Goal: Task Accomplishment & Management: Complete application form

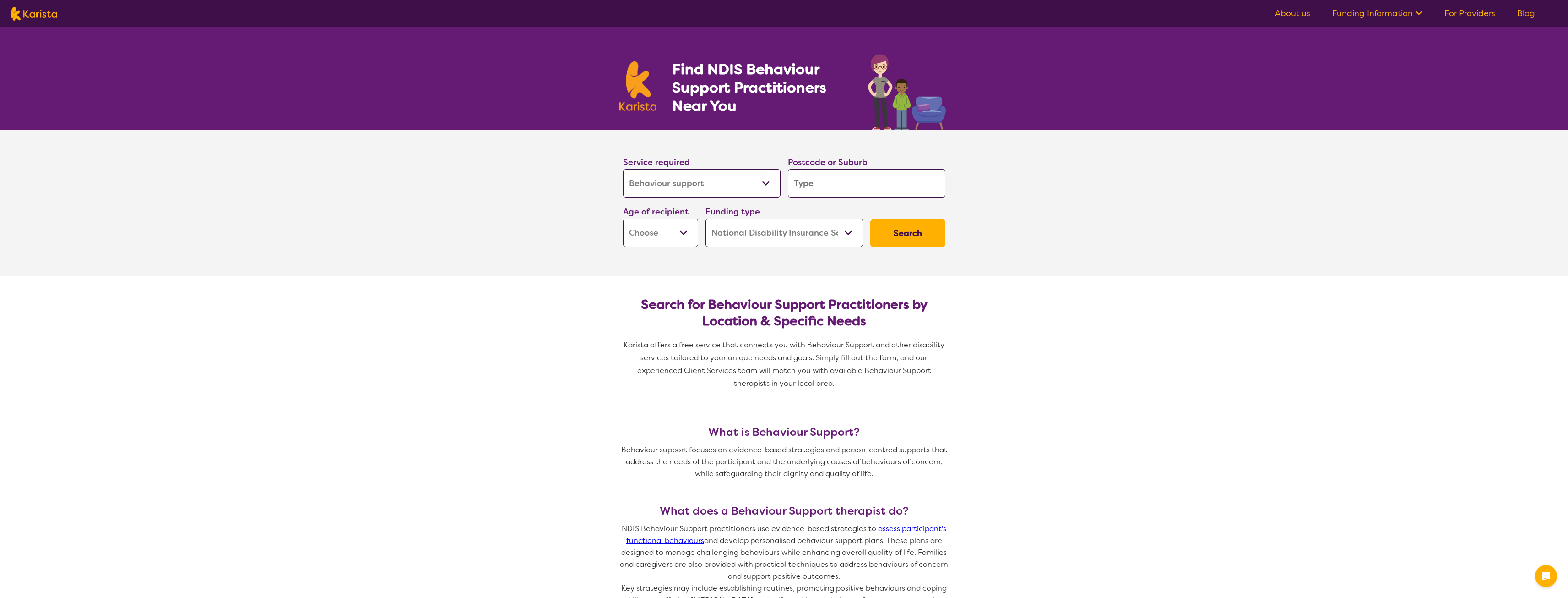
select select "Behaviour support"
select select "NDIS"
select select "Behaviour support"
select select "NDIS"
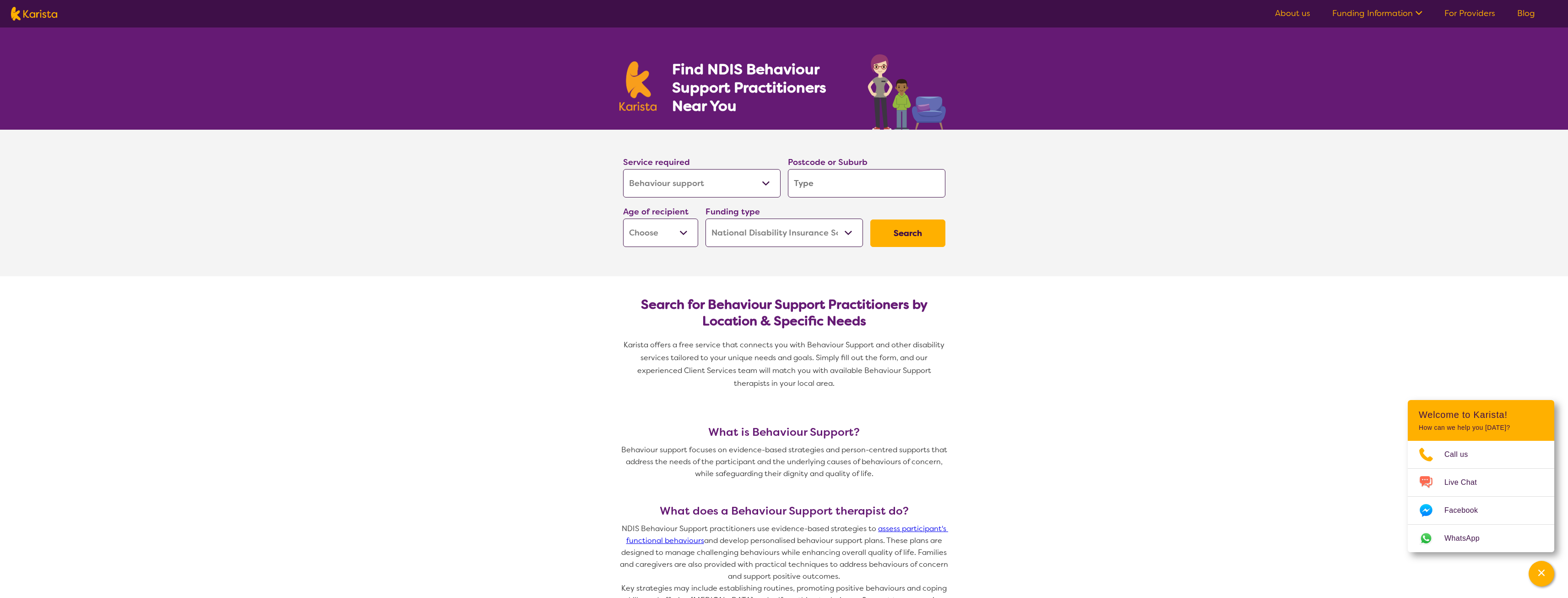
drag, startPoint x: 804, startPoint y: 190, endPoint x: 810, endPoint y: 188, distance: 6.3
click at [806, 189] on input "search" at bounding box center [866, 183] width 158 height 29
type input "3"
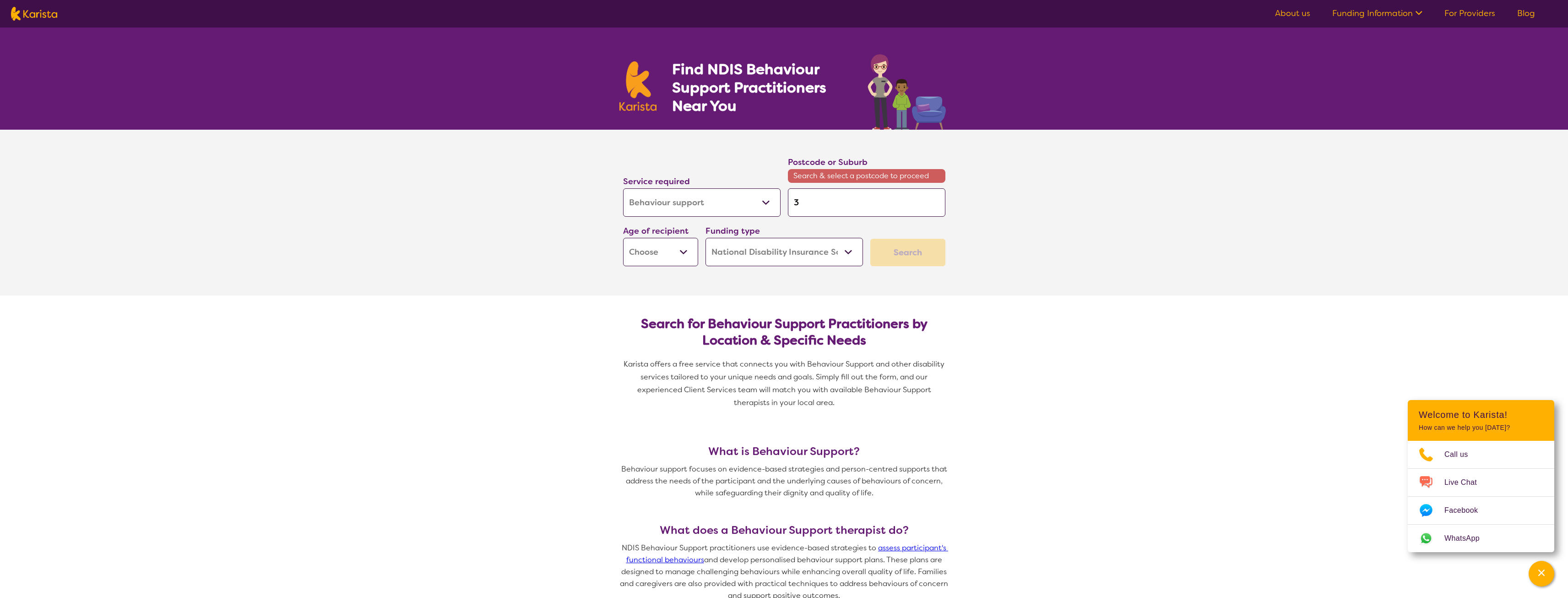
type input "35"
type input "350"
type input "3500"
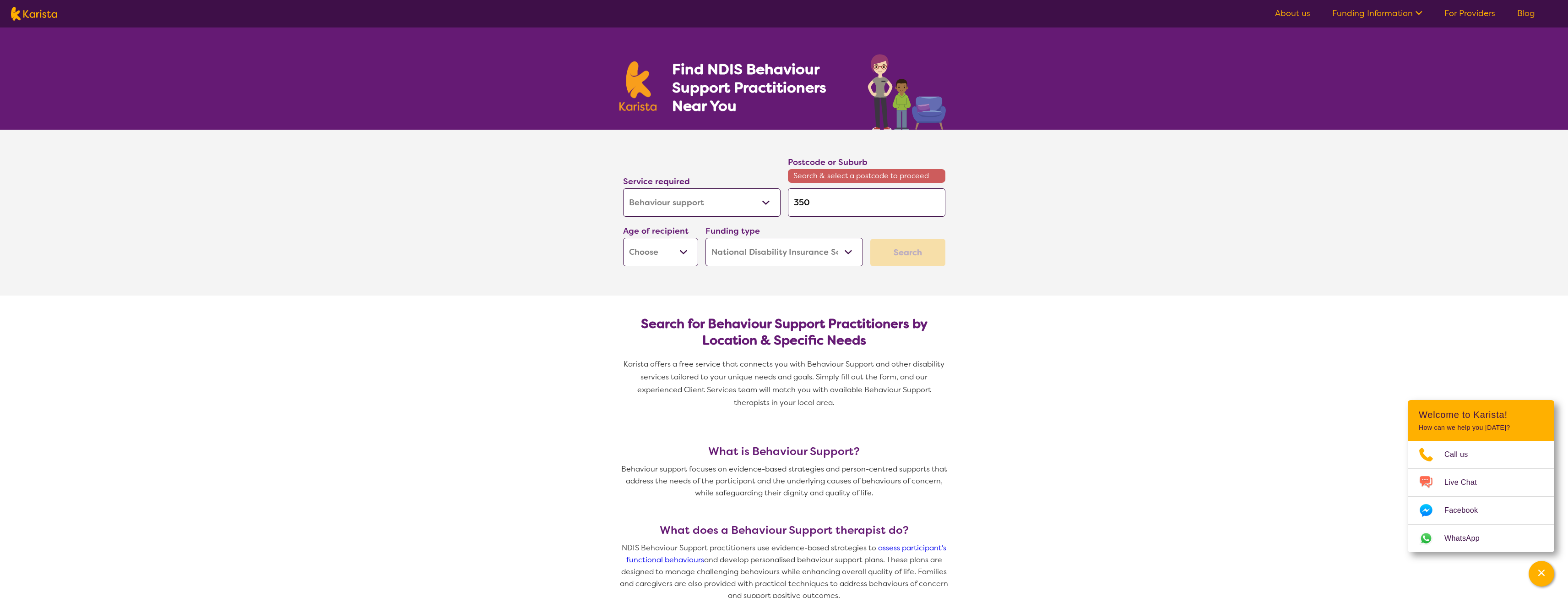
type input "3500"
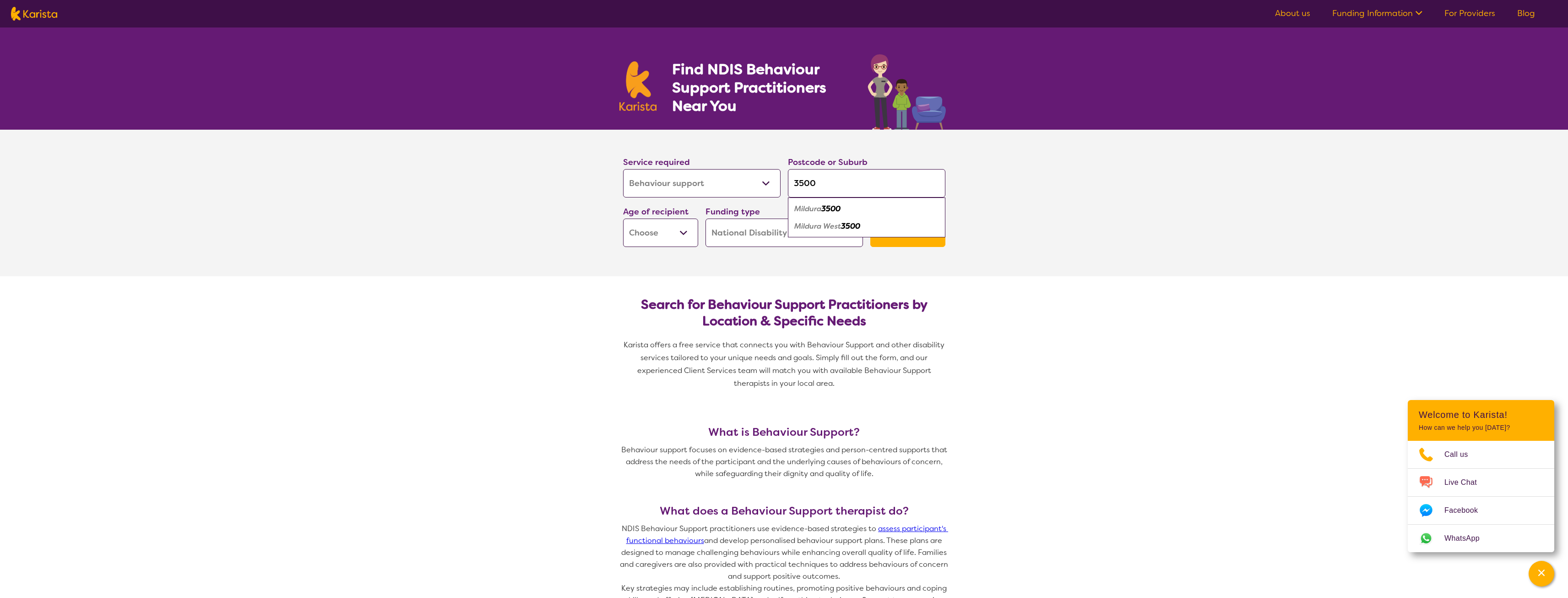
type input "3500"
click at [821, 207] on em "Mildura" at bounding box center [808, 209] width 27 height 10
drag, startPoint x: 899, startPoint y: 224, endPoint x: 908, endPoint y: 225, distance: 9.1
click at [900, 223] on button "Search" at bounding box center [908, 233] width 75 height 27
click at [650, 234] on select "Early Childhood - 0 to 9 Child - 10 to 11 Adolescent - 12 to 17 Adult - 18 to 6…" at bounding box center [660, 233] width 75 height 29
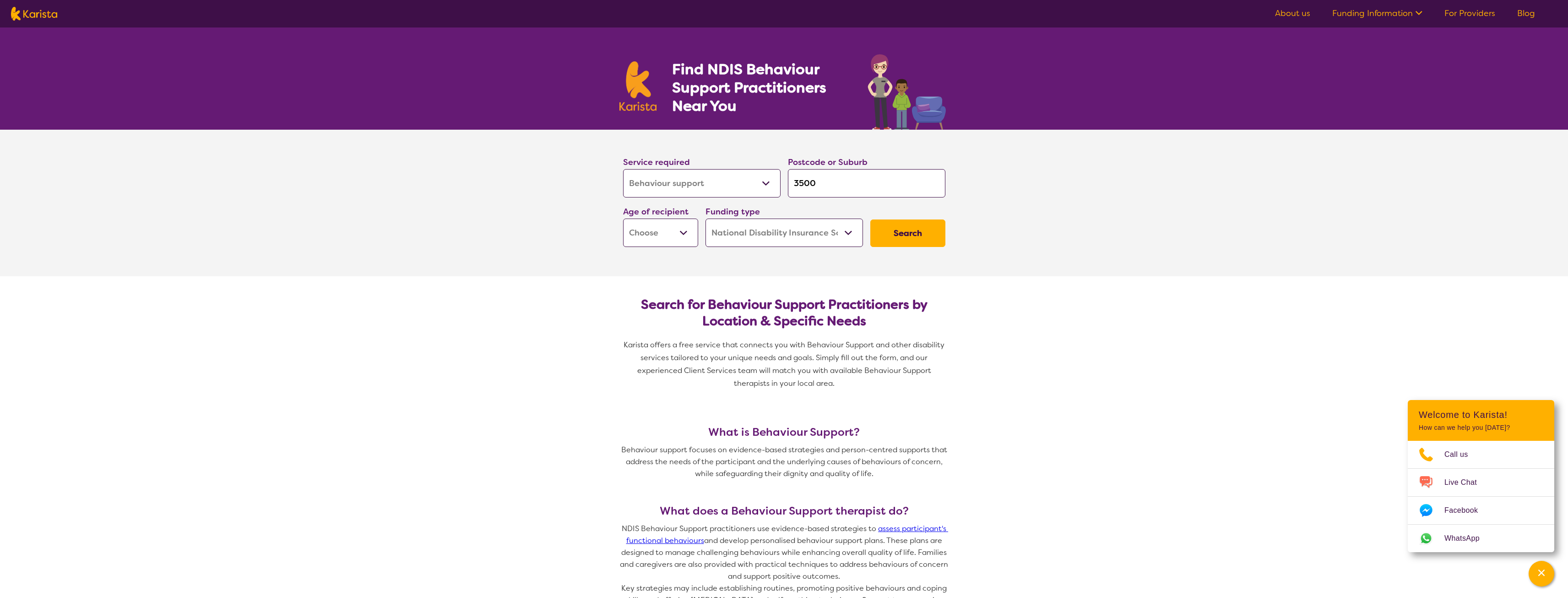
select select "EC"
click at [623, 219] on select "Early Childhood - 0 to 9 Child - 10 to 11 Adolescent - 12 to 17 Adult - 18 to 6…" at bounding box center [660, 233] width 75 height 29
select select "EC"
click at [918, 236] on button "Search" at bounding box center [908, 233] width 75 height 27
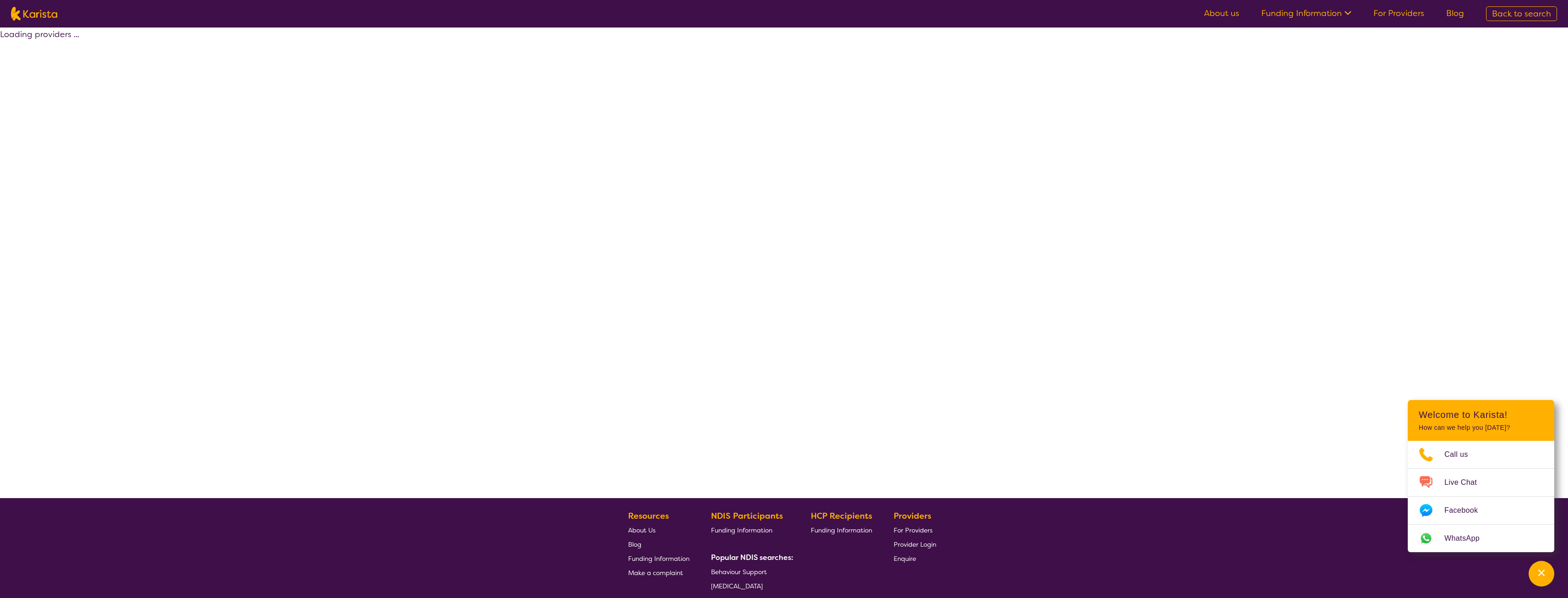
select select "by_score"
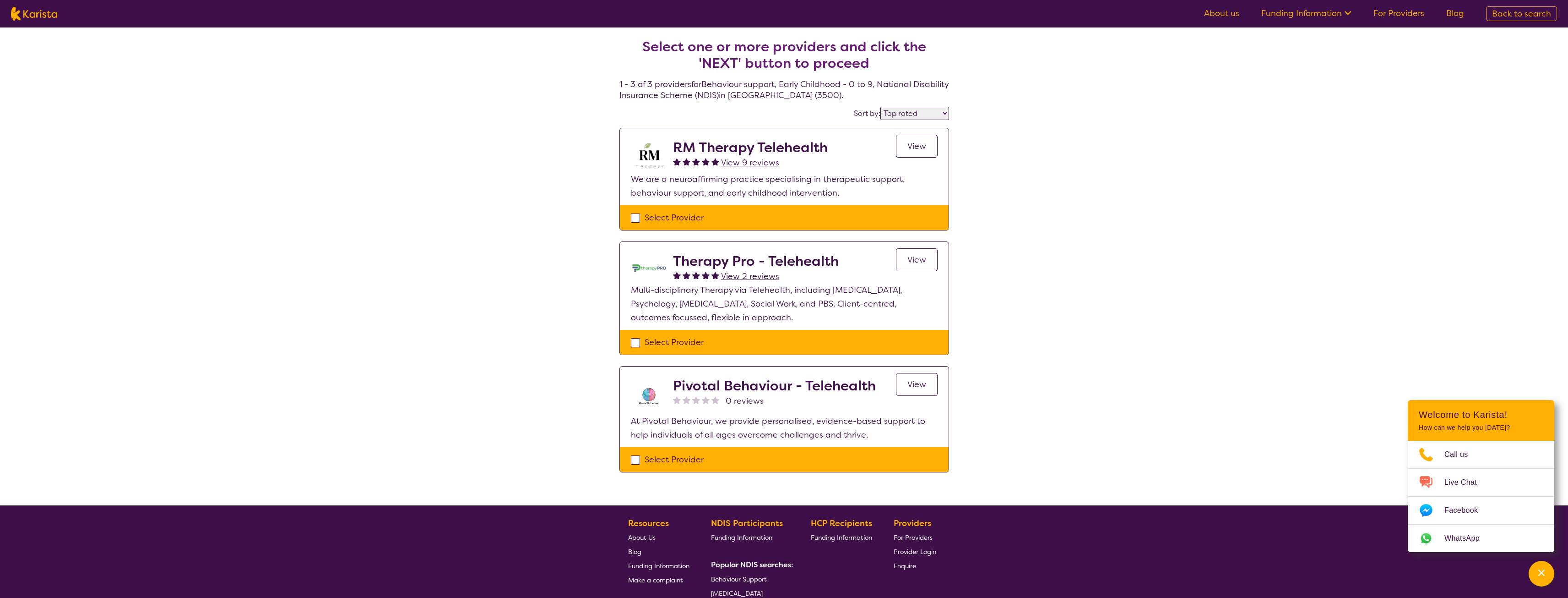
click at [637, 220] on div "Select Provider" at bounding box center [784, 217] width 307 height 14
checkbox input "true"
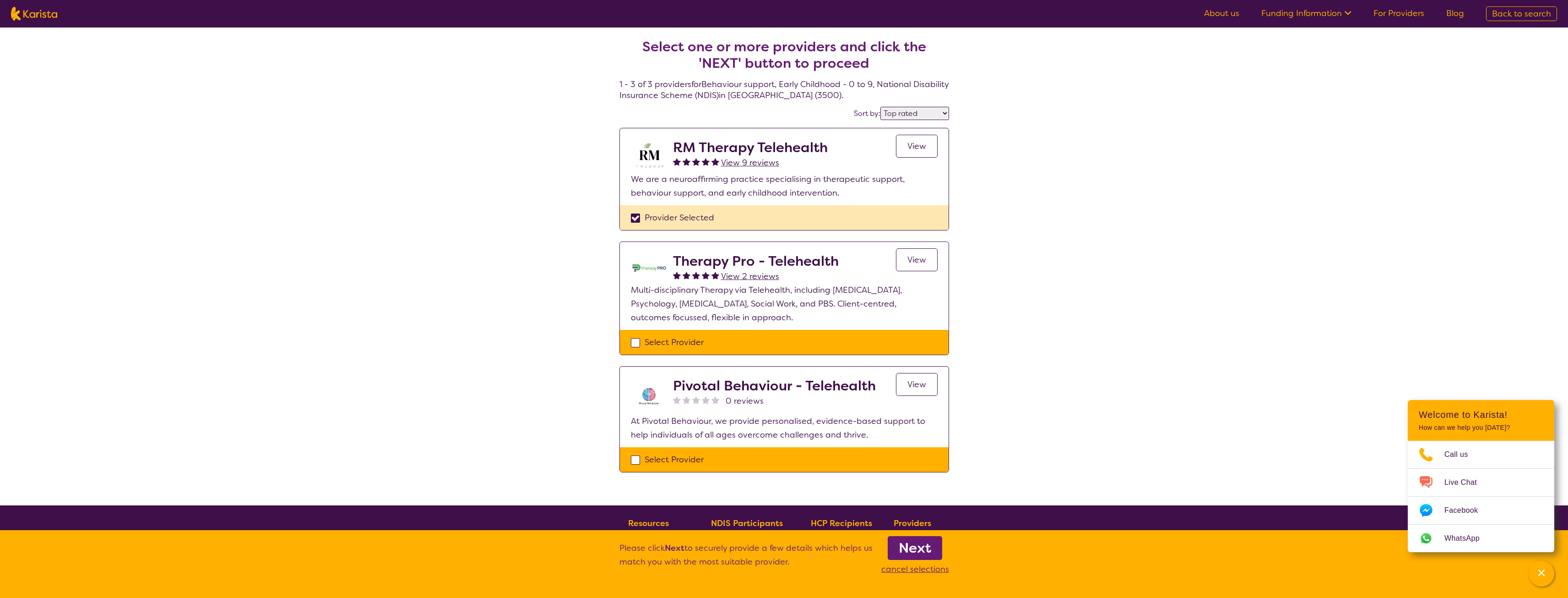
click at [923, 547] on b "Next" at bounding box center [914, 547] width 32 height 18
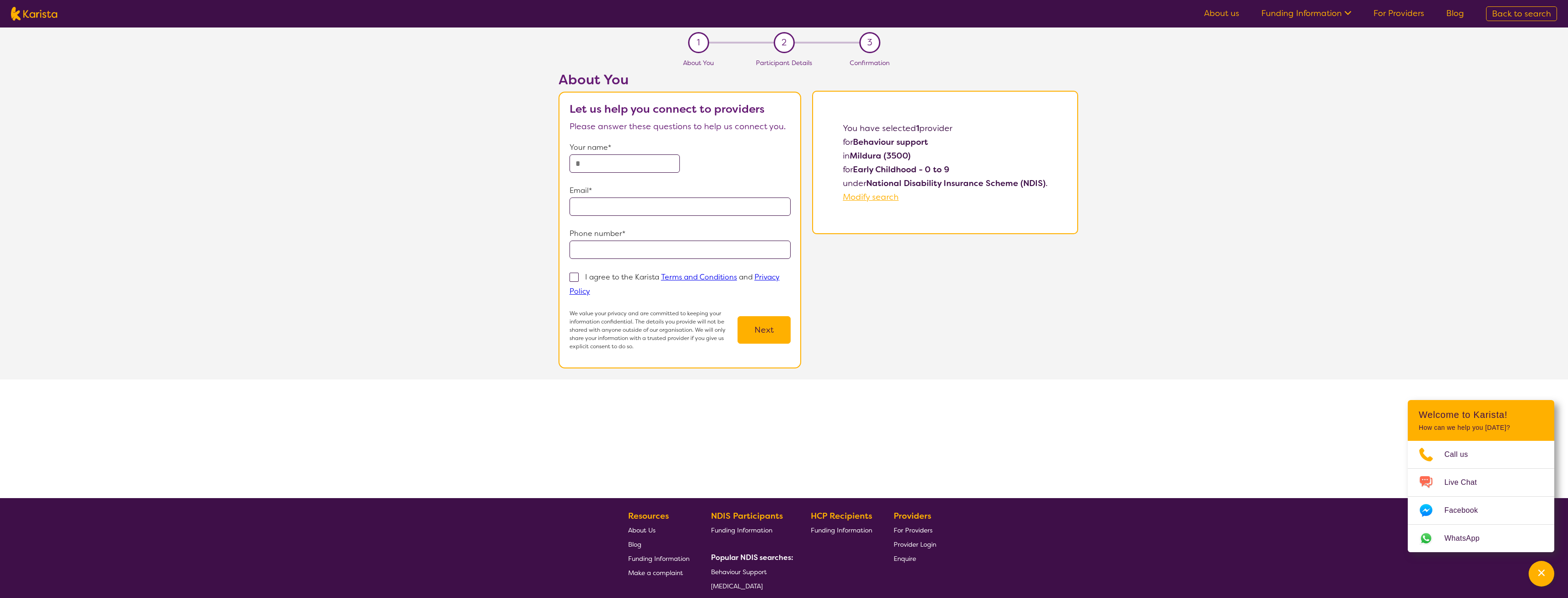
select select "by_score"
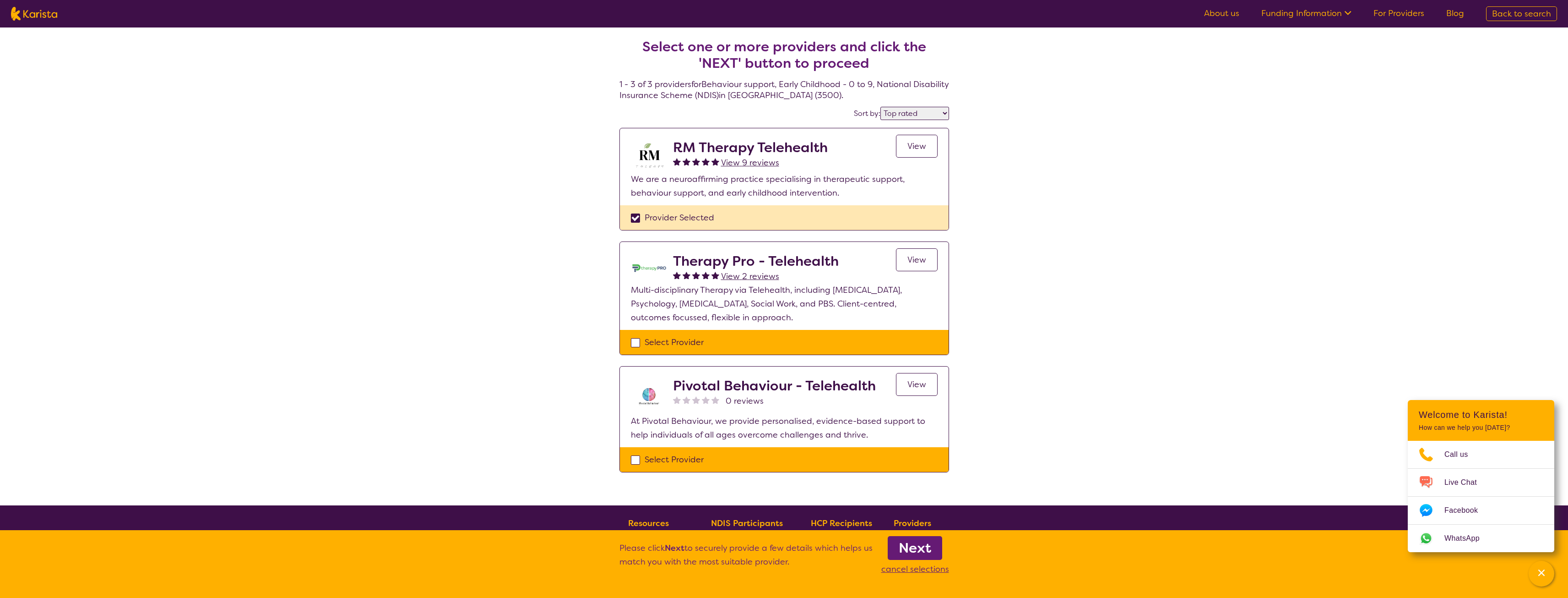
select select "Behaviour support"
select select "EC"
select select "NDIS"
select select "Behaviour support"
select select "EC"
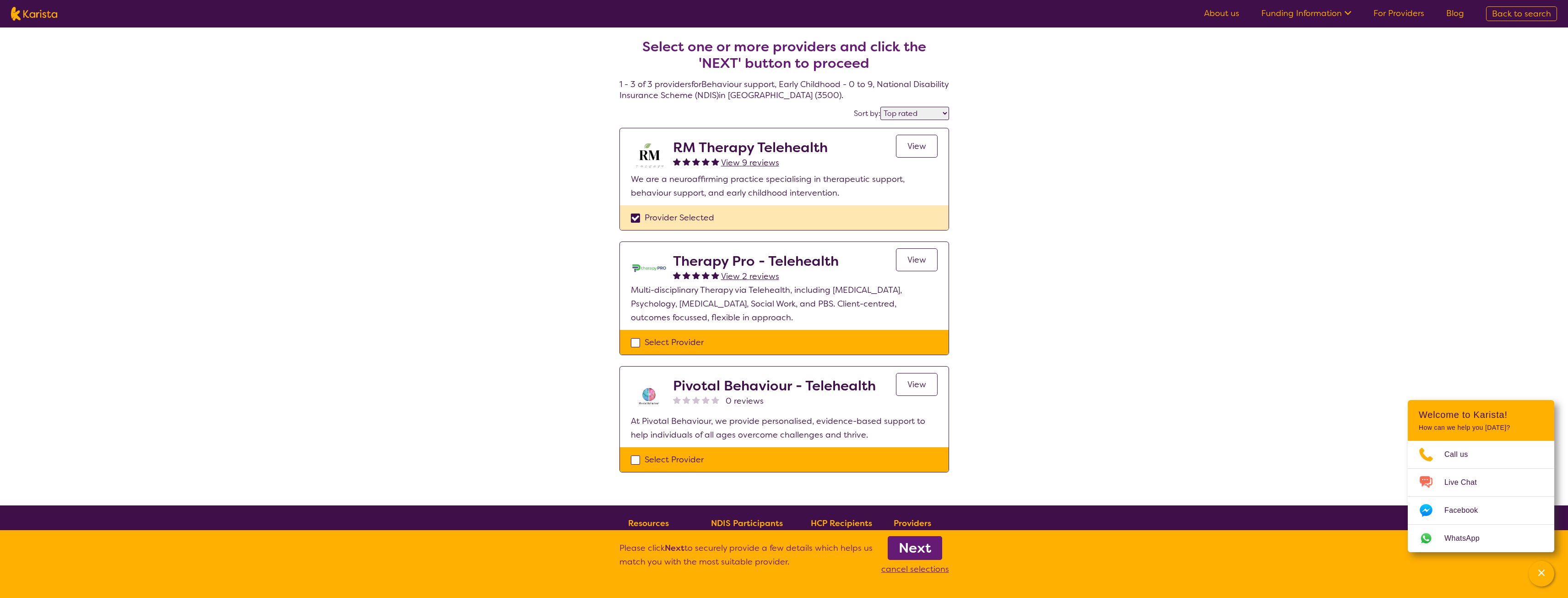
select select "NDIS"
